Goal: Find specific fact: Find contact information

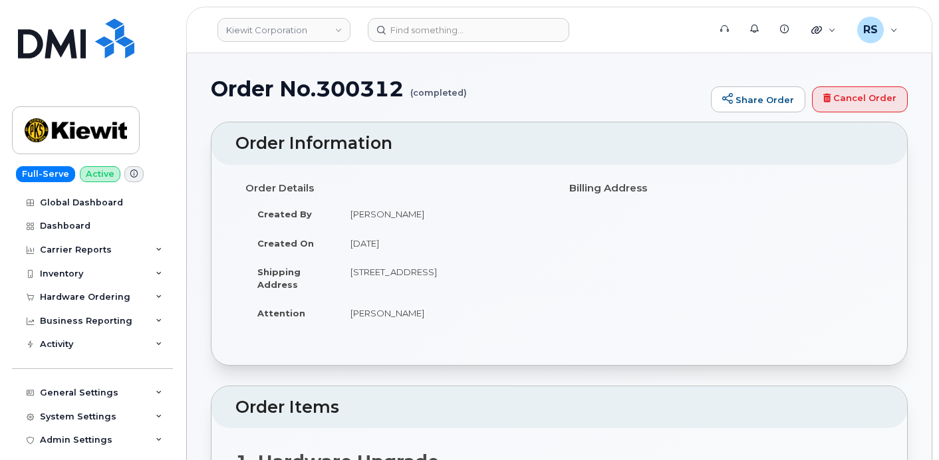
scroll to position [354, 0]
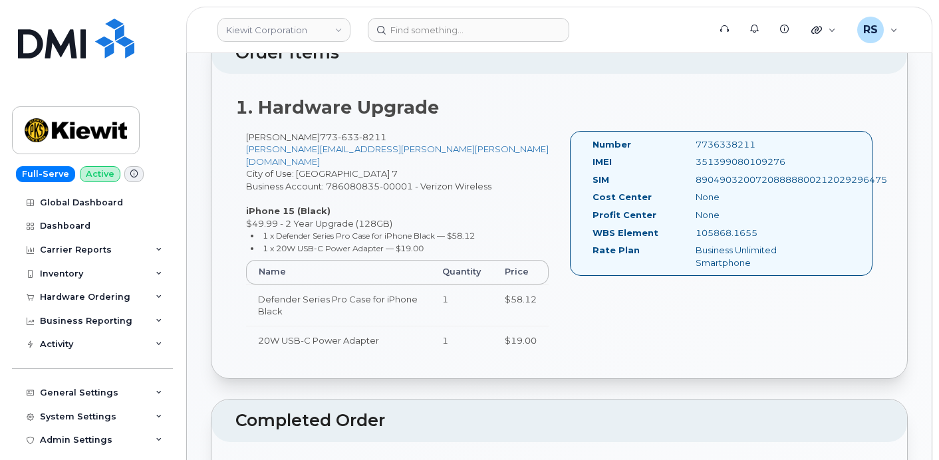
drag, startPoint x: 15, startPoint y: 439, endPoint x: 0, endPoint y: 390, distance: 51.5
click at [15, 438] on div "Admin Settings" at bounding box center [92, 440] width 161 height 24
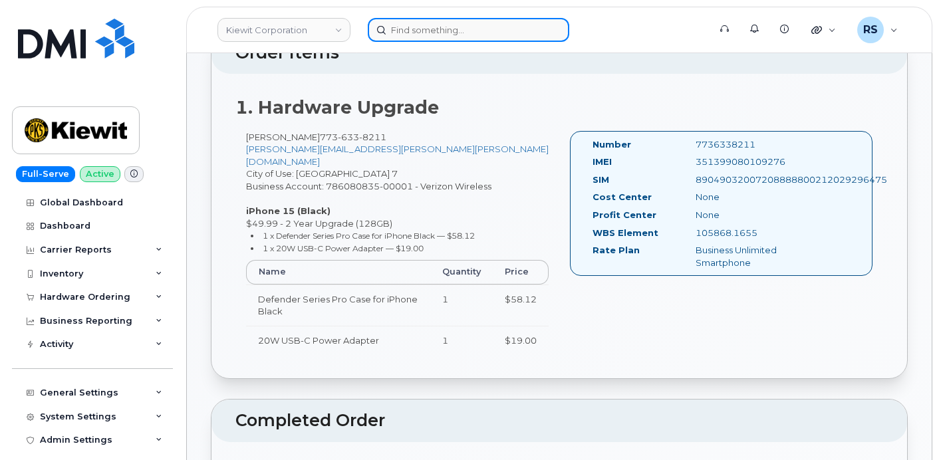
click at [419, 33] on input at bounding box center [468, 30] width 201 height 24
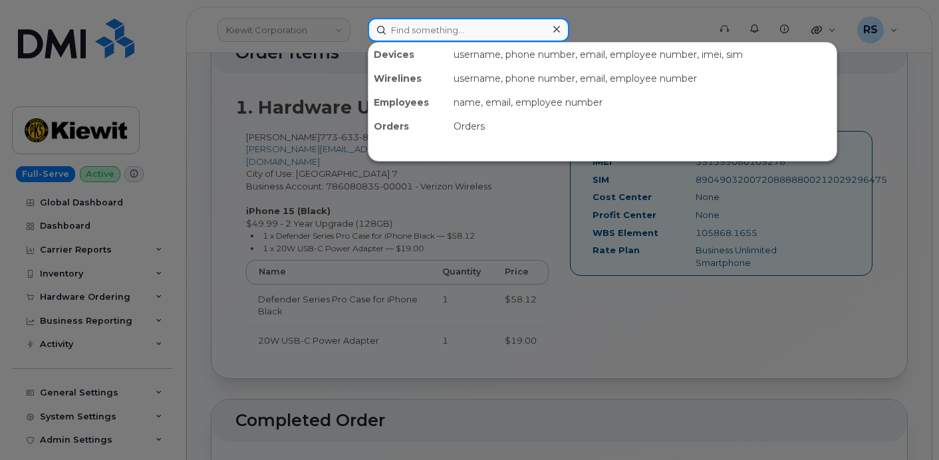
paste input "5712165779"
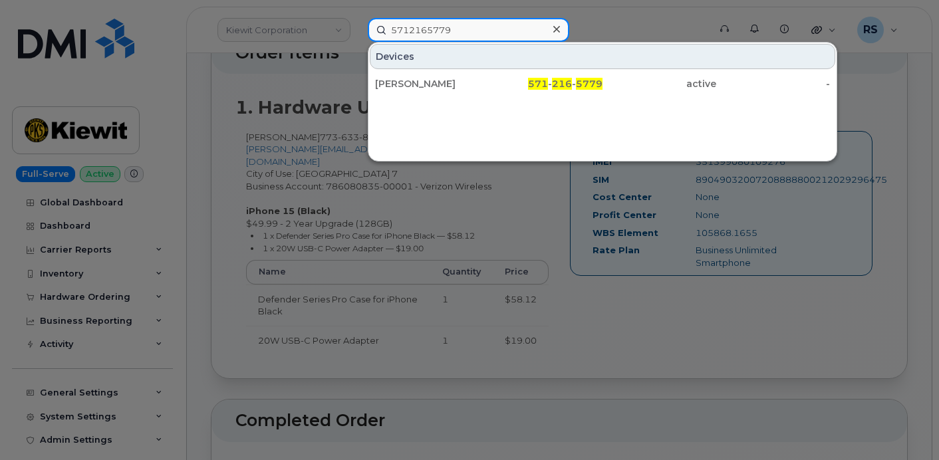
drag, startPoint x: 477, startPoint y: 32, endPoint x: 338, endPoint y: 23, distance: 139.9
click at [357, 23] on div "5712165779 Devices CHARLES HILL 571 - 216 - 5779 active -" at bounding box center [534, 30] width 354 height 24
paste input "3810721"
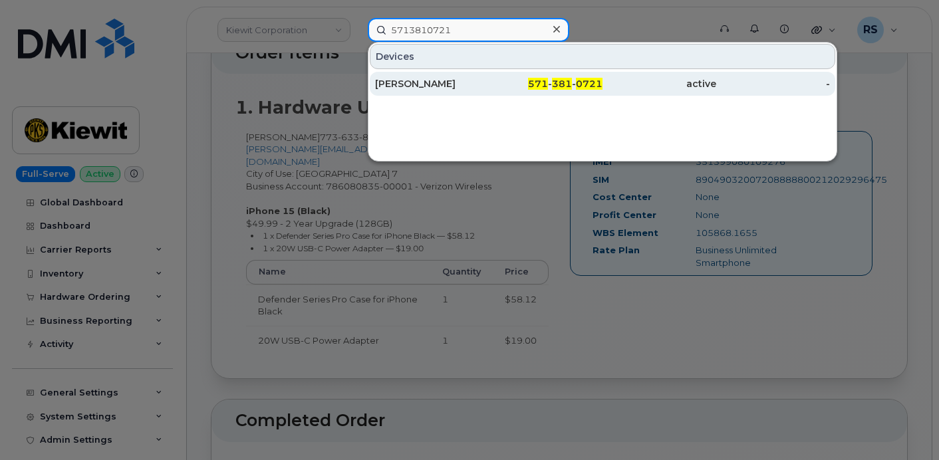
type input "5713810721"
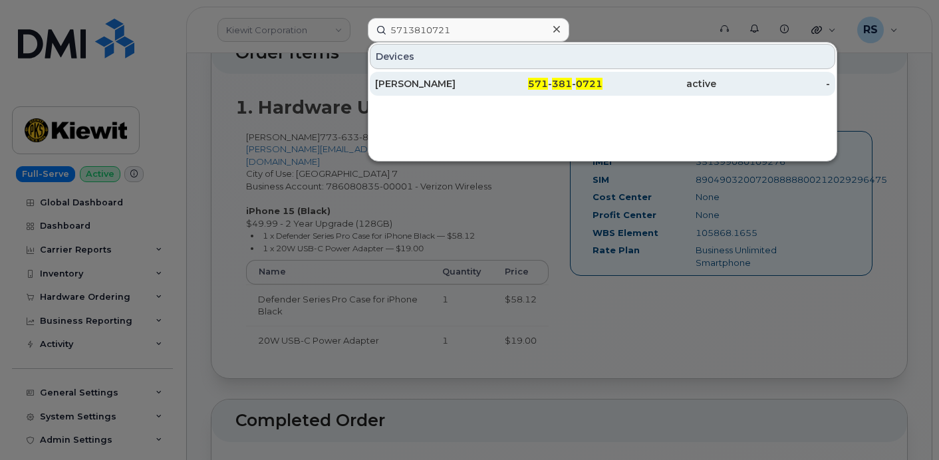
click at [442, 83] on div "ANA PENARANDA" at bounding box center [432, 83] width 114 height 13
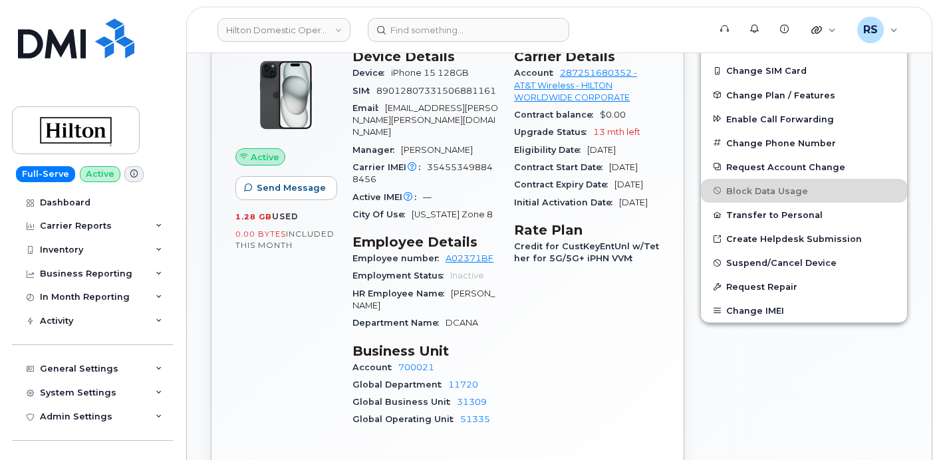
scroll to position [488, 0]
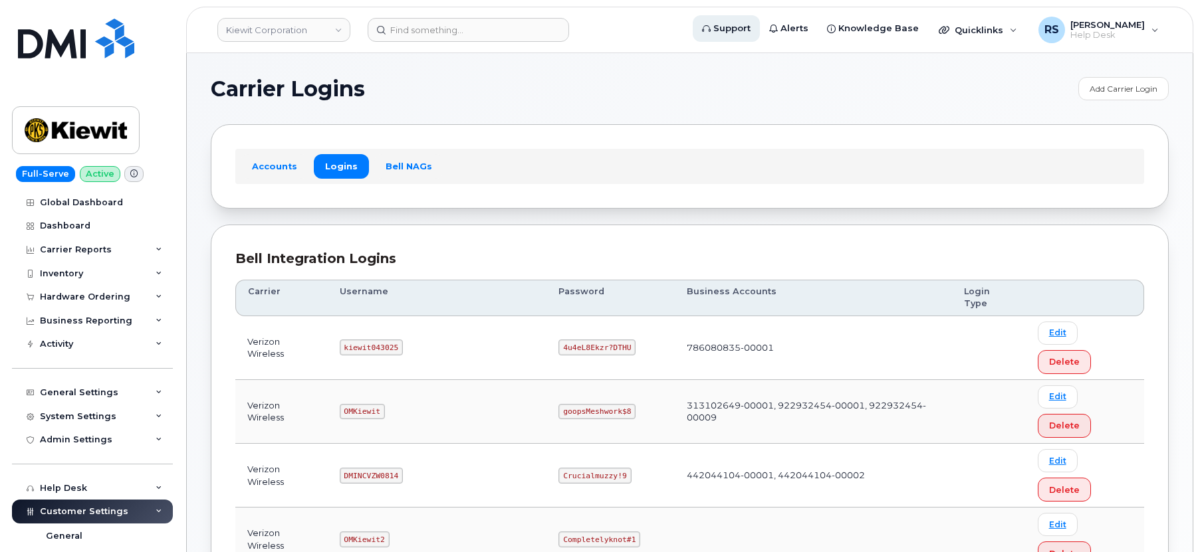
scroll to position [177, 0]
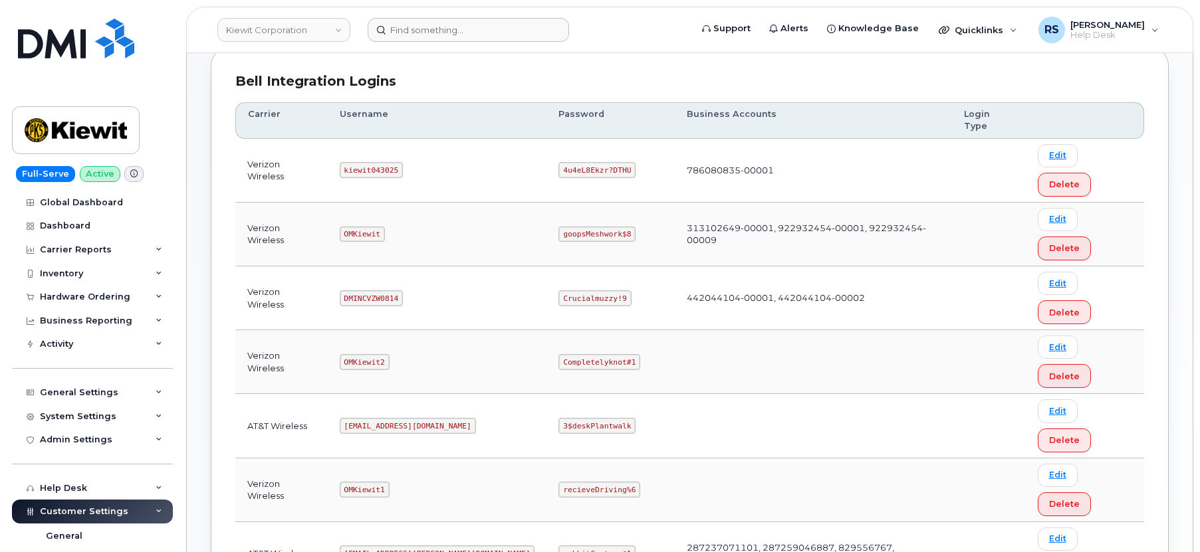
click at [609, 27] on form at bounding box center [525, 30] width 314 height 24
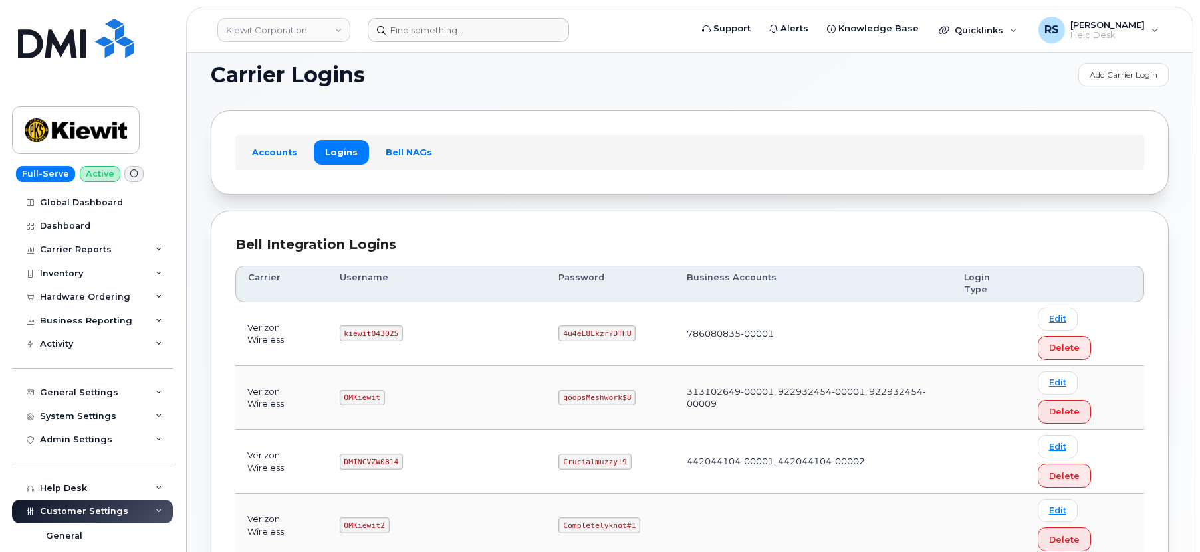
scroll to position [0, 0]
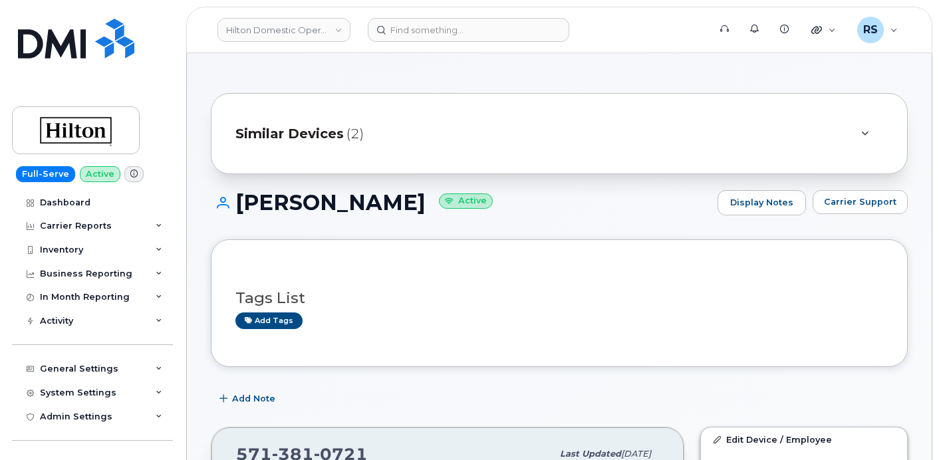
scroll to position [488, 0]
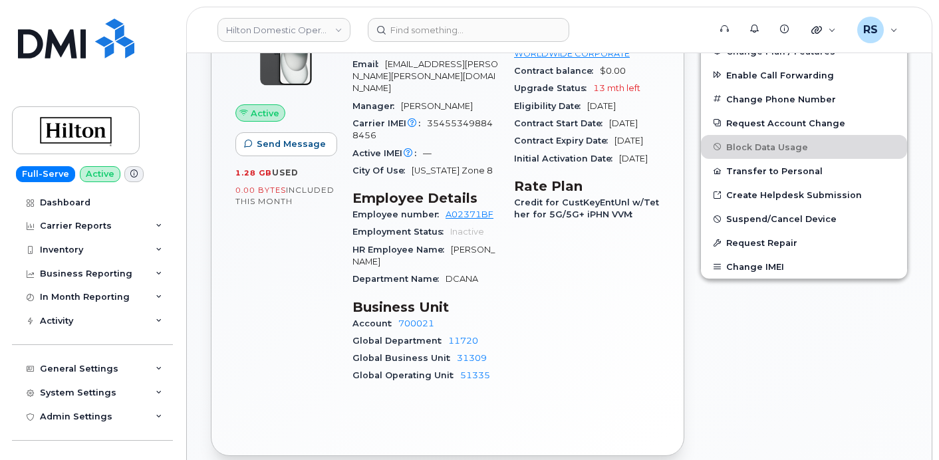
click at [12, 451] on div "Help Desk Roaming Data Block Dashboard Hardware Orders Repair Requests Change S…" at bounding box center [94, 452] width 164 height 49
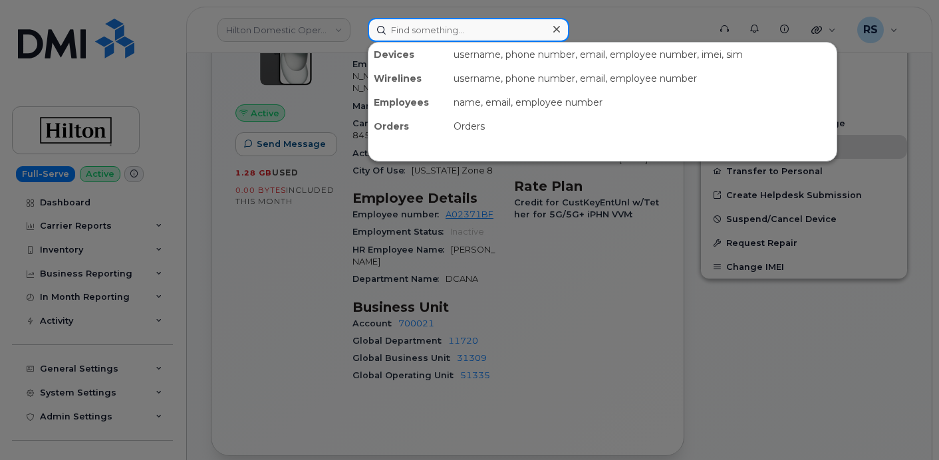
click at [432, 29] on input at bounding box center [468, 30] width 201 height 24
paste input "3313454194"
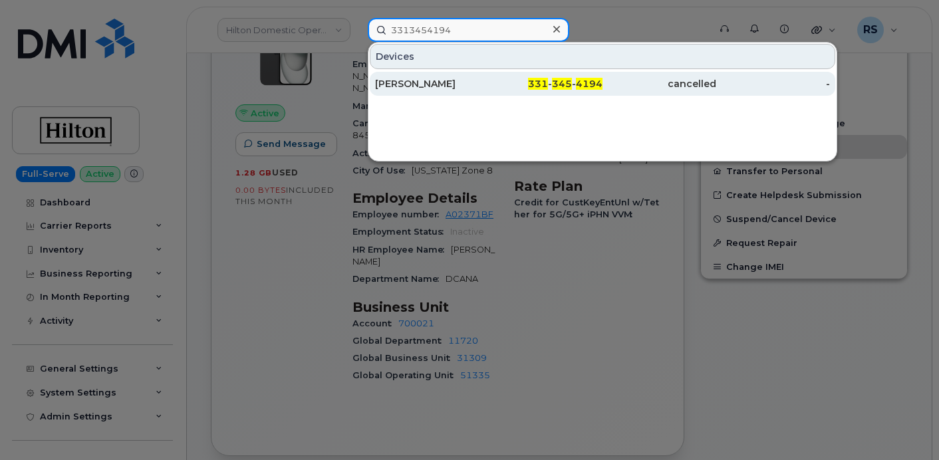
type input "3313454194"
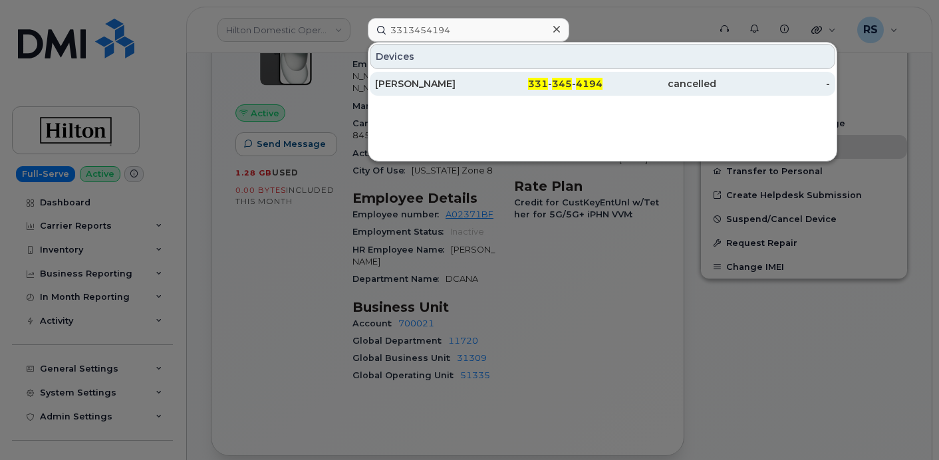
click at [407, 80] on div "MARLON MINNIS" at bounding box center [432, 83] width 114 height 13
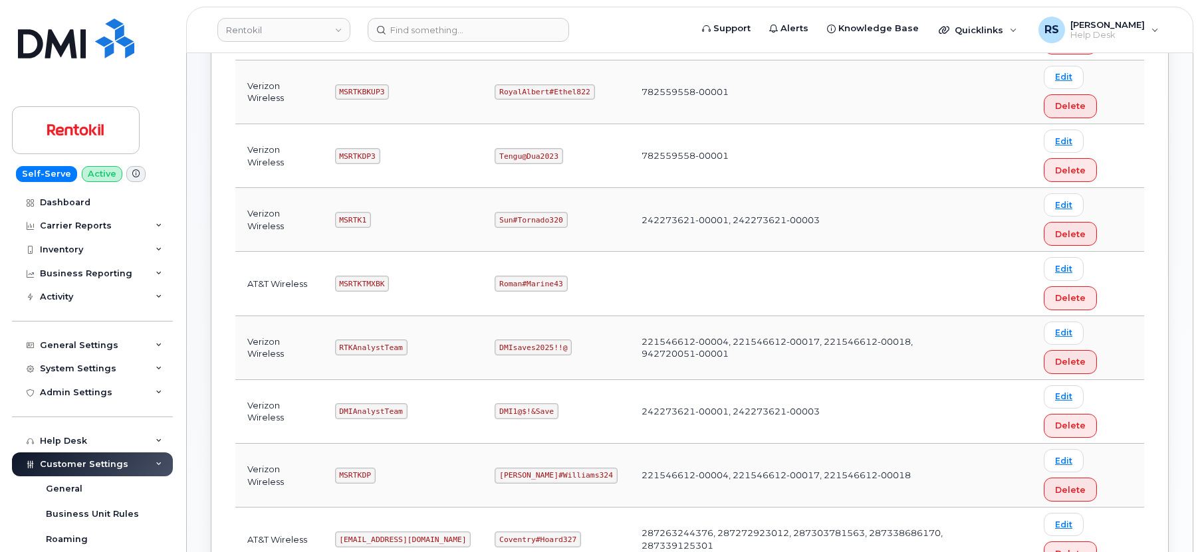
scroll to position [399, 0]
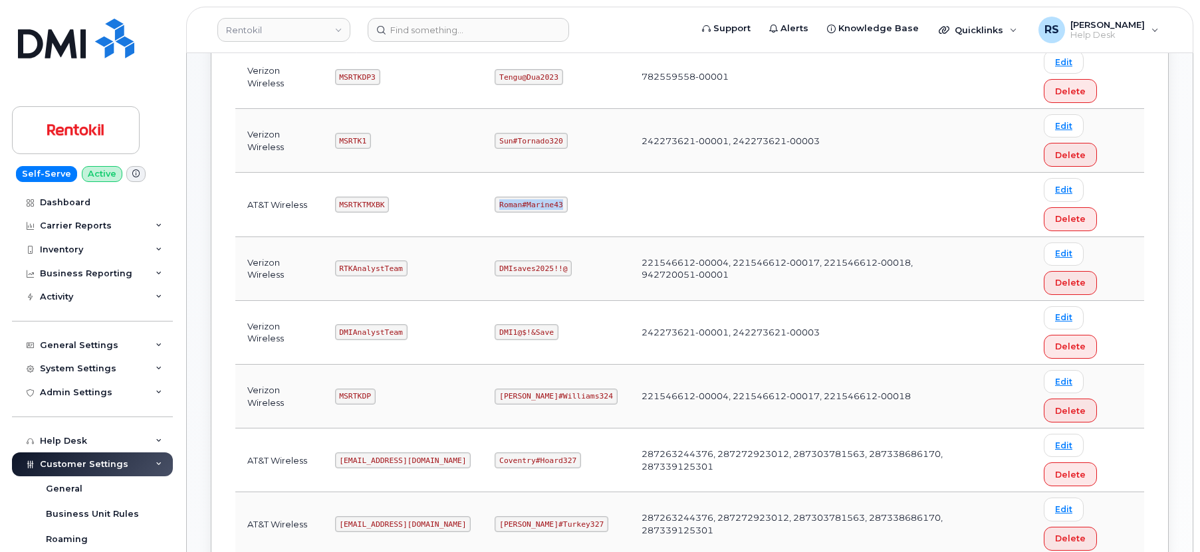
drag, startPoint x: 500, startPoint y: 206, endPoint x: 564, endPoint y: 208, distance: 63.8
click at [564, 208] on td "Roman#Marine43" at bounding box center [556, 205] width 146 height 64
copy code "Roman#Marine43"
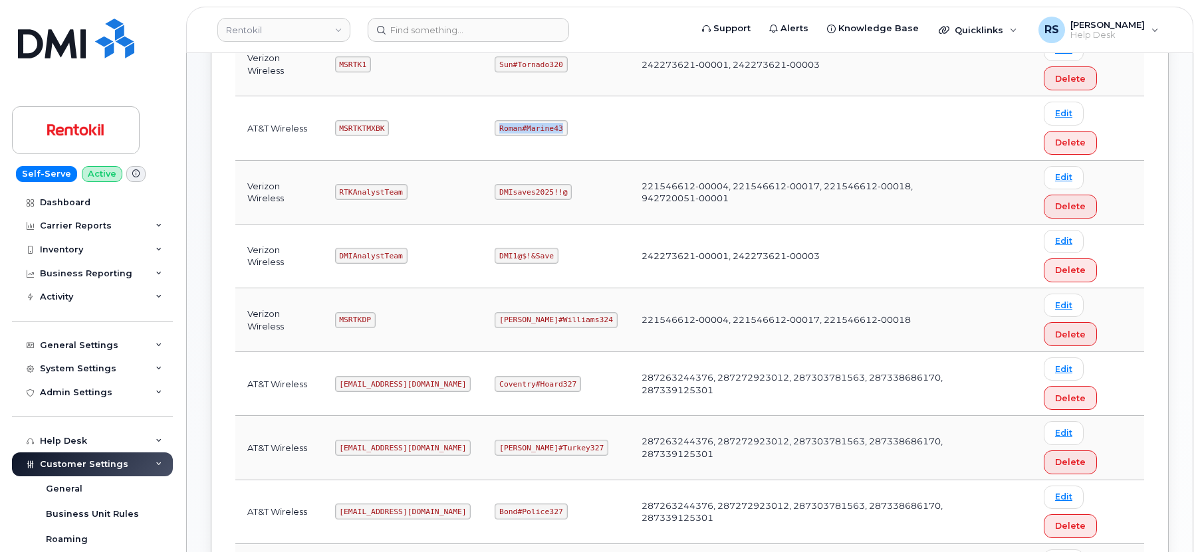
scroll to position [487, 0]
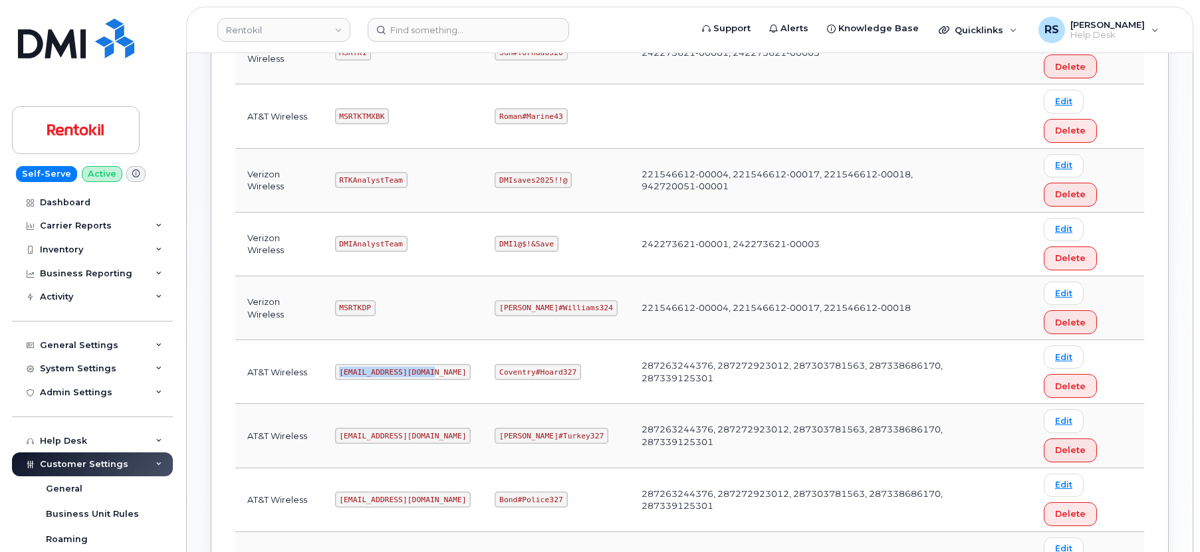
drag, startPoint x: 340, startPoint y: 370, endPoint x: 431, endPoint y: 376, distance: 91.3
click at [431, 376] on code "Ms-rentokil@dminc.com" at bounding box center [403, 372] width 136 height 16
copy code "Ms-rentokil@dminc.com"
drag, startPoint x: 501, startPoint y: 369, endPoint x: 578, endPoint y: 374, distance: 78.0
click at [578, 374] on td "Coventry#Hoard327" at bounding box center [556, 372] width 146 height 64
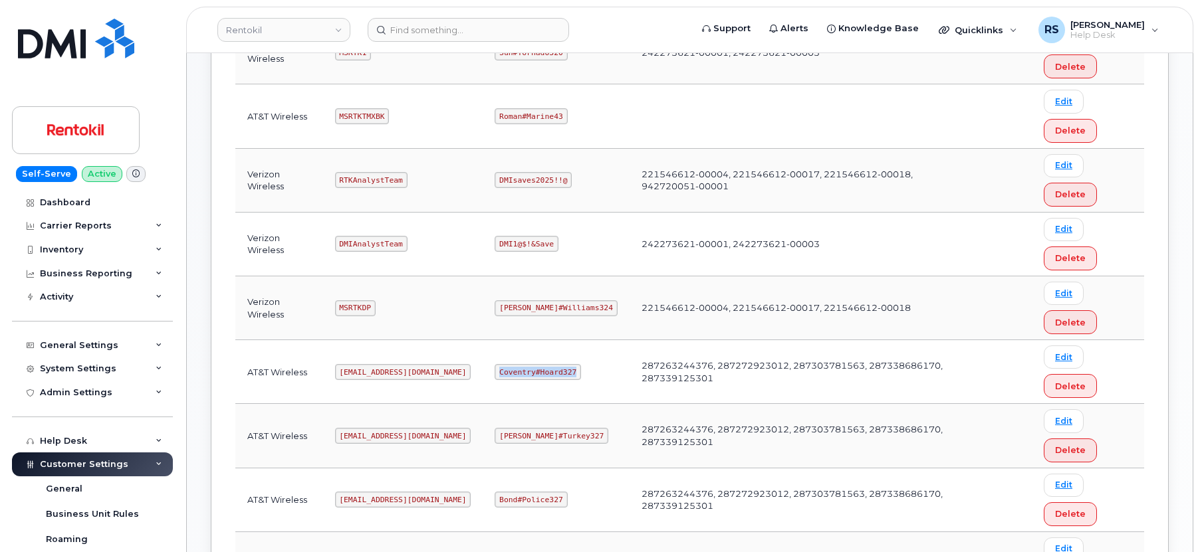
copy code "Coventry#Hoard327"
drag, startPoint x: 342, startPoint y: 370, endPoint x: 437, endPoint y: 376, distance: 95.3
click at [444, 378] on td "Ms-rentokil@dminc.com" at bounding box center [403, 372] width 160 height 64
copy code "Ms-rentokil@dminc.com"
drag, startPoint x: 499, startPoint y: 369, endPoint x: 576, endPoint y: 376, distance: 77.4
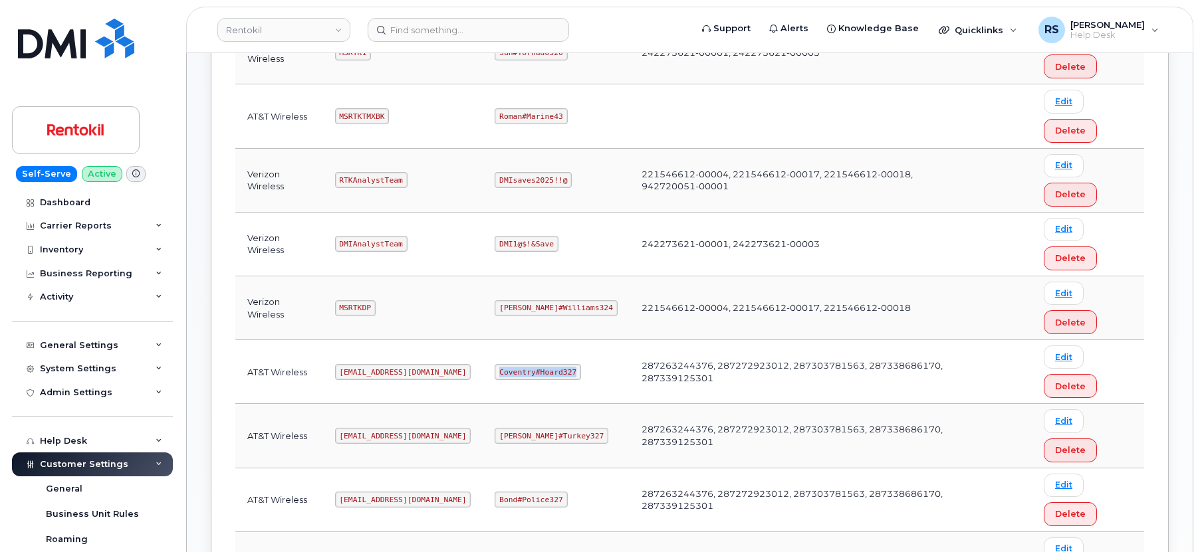
click at [576, 376] on td "Coventry#Hoard327" at bounding box center [556, 372] width 146 height 64
copy code "Coventry#Hoard327"
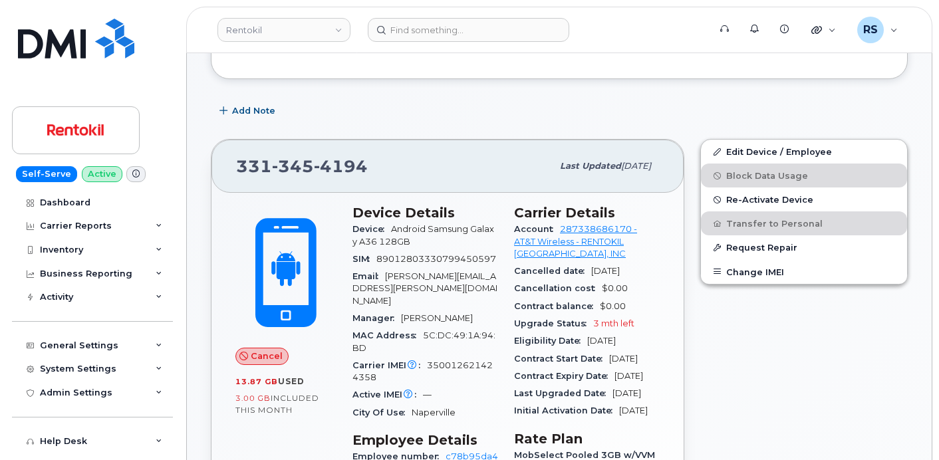
scroll to position [177, 0]
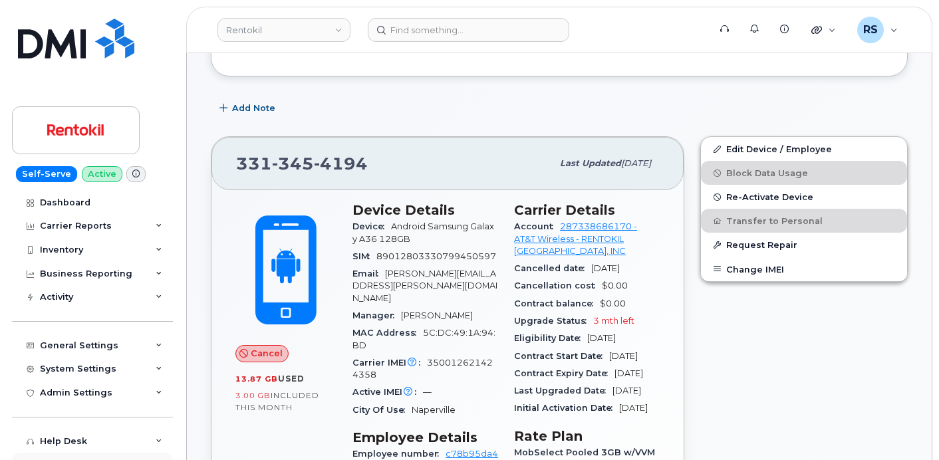
click at [13, 455] on div "Customer Settings General Business Unit Rules Roaming Dealers Helpdesk Wireline…" at bounding box center [94, 465] width 164 height 24
click at [348, 104] on div "Add Note" at bounding box center [559, 108] width 697 height 24
